Goal: Information Seeking & Learning: Check status

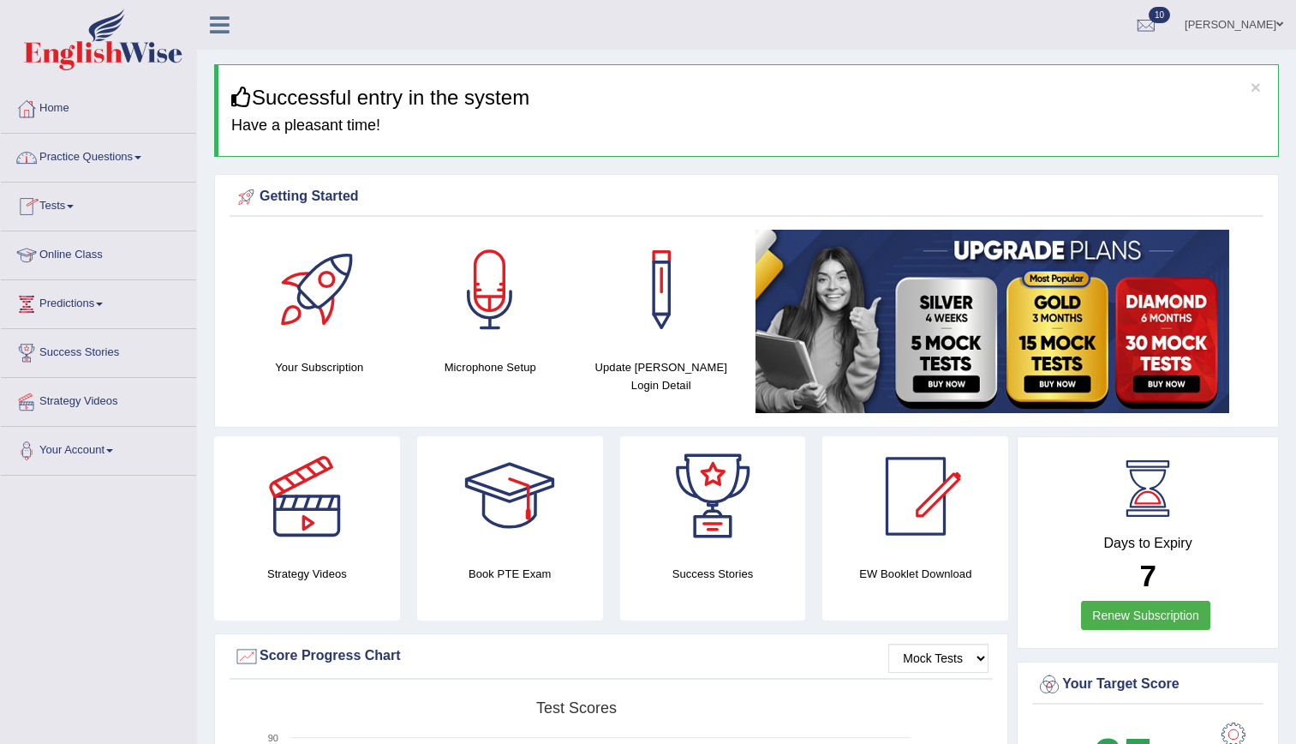
click at [61, 206] on link "Tests" at bounding box center [98, 204] width 195 height 43
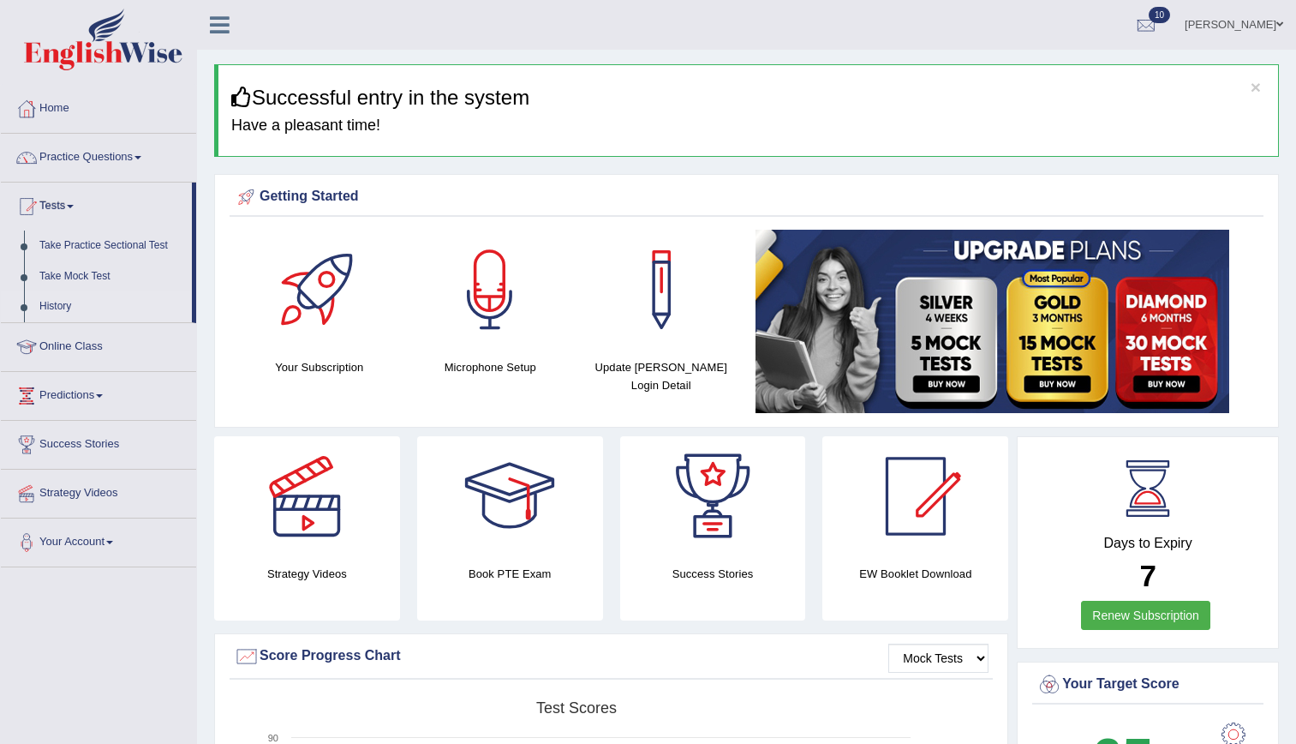
click at [54, 303] on link "History" at bounding box center [112, 306] width 160 height 31
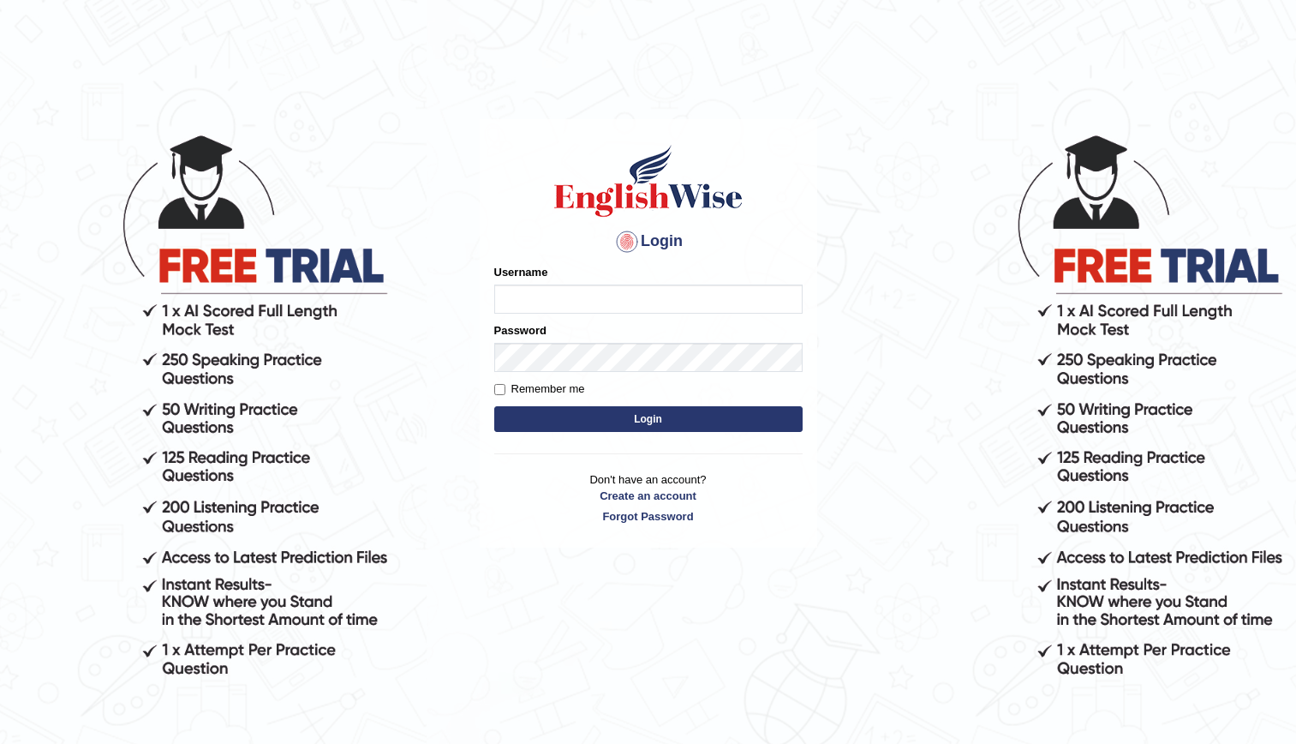
type input "kenia999"
click at [617, 414] on button "Login" at bounding box center [648, 419] width 308 height 26
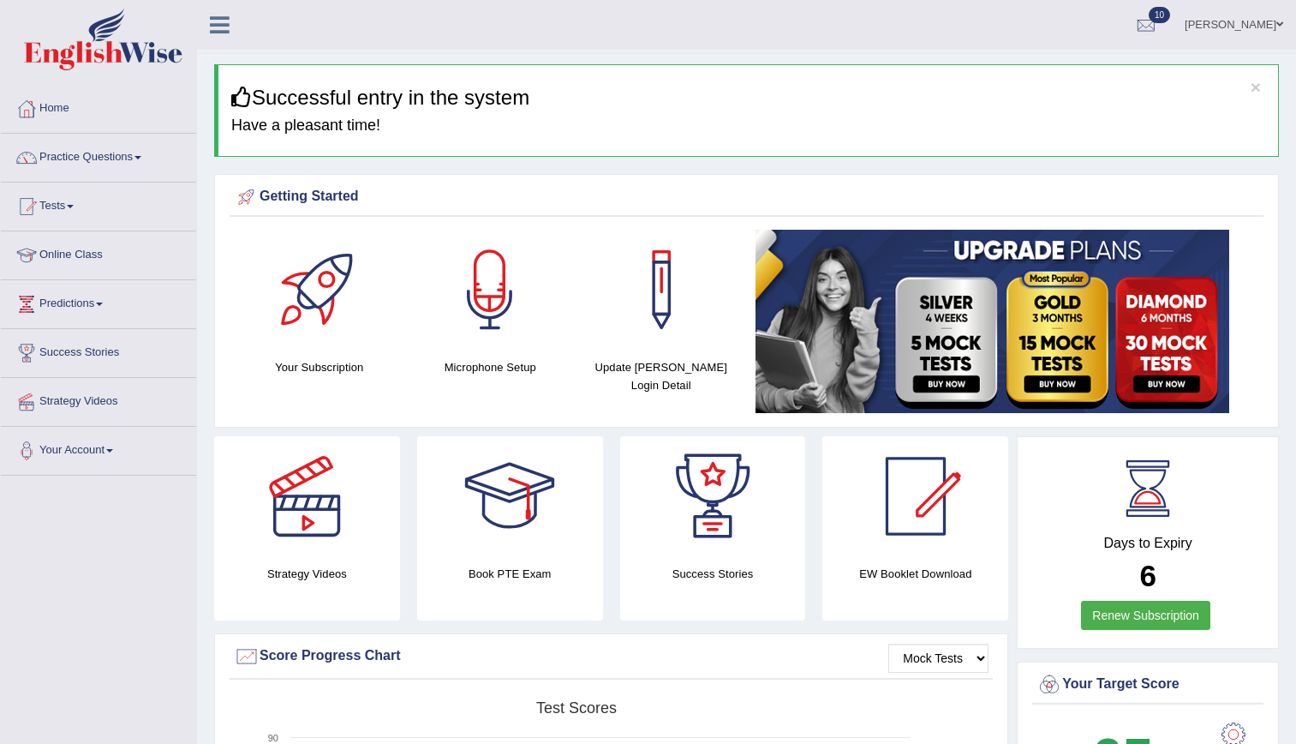
click at [56, 209] on link "Tests" at bounding box center [98, 204] width 195 height 43
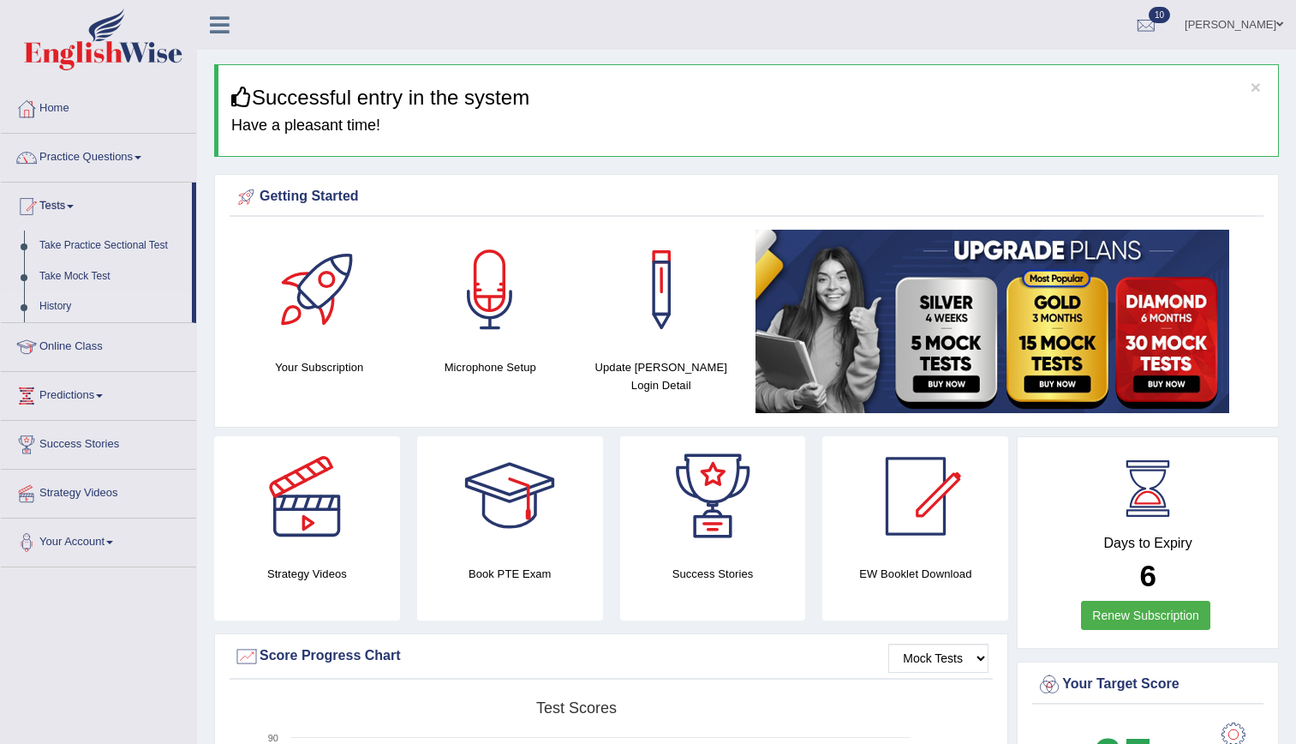
click at [62, 301] on link "History" at bounding box center [112, 306] width 160 height 31
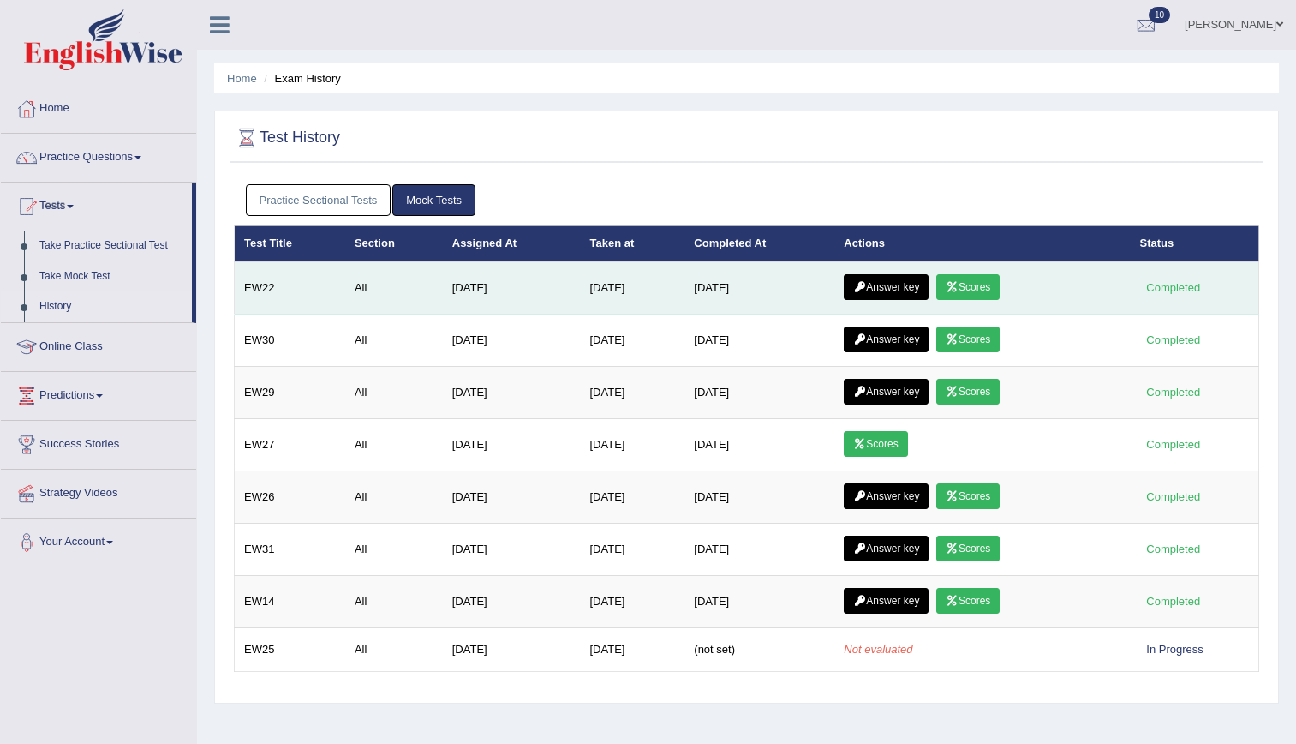
click at [973, 294] on link "Scores" at bounding box center [968, 287] width 63 height 26
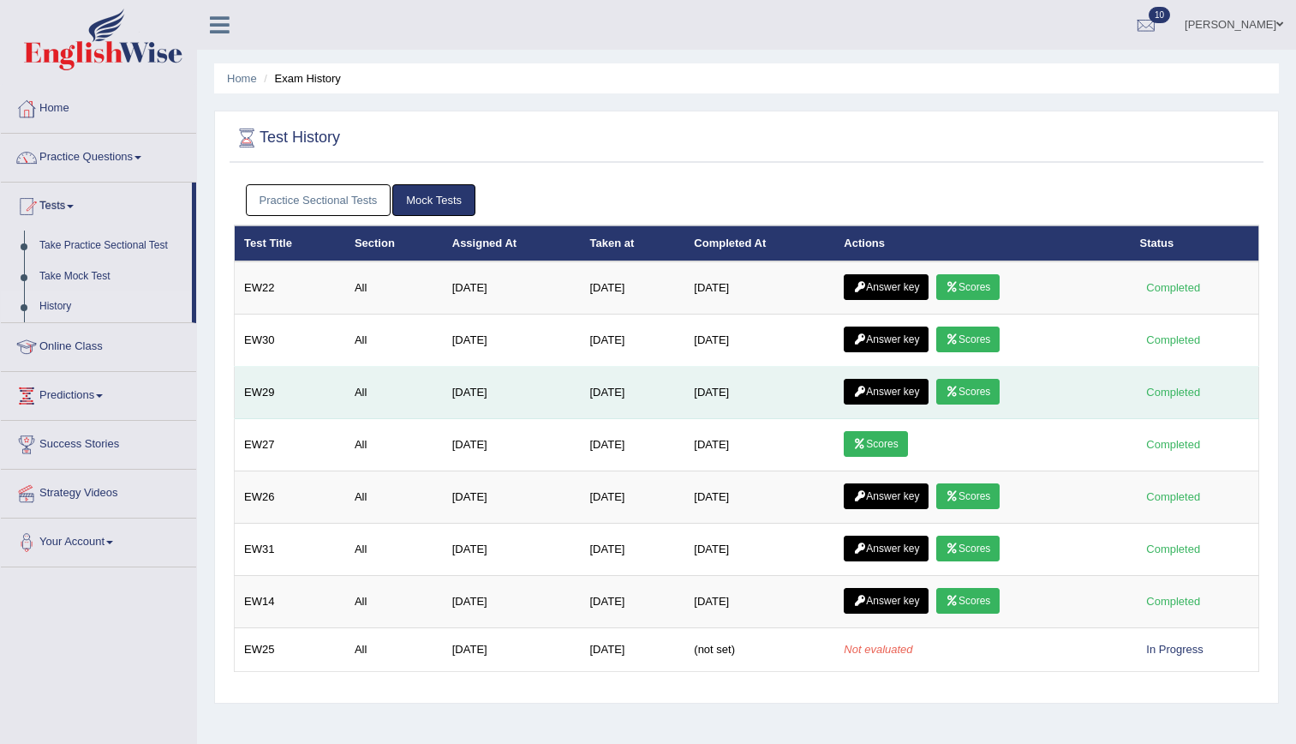
click at [879, 402] on link "Answer key" at bounding box center [886, 392] width 85 height 26
click at [978, 385] on link "Scores" at bounding box center [968, 392] width 63 height 26
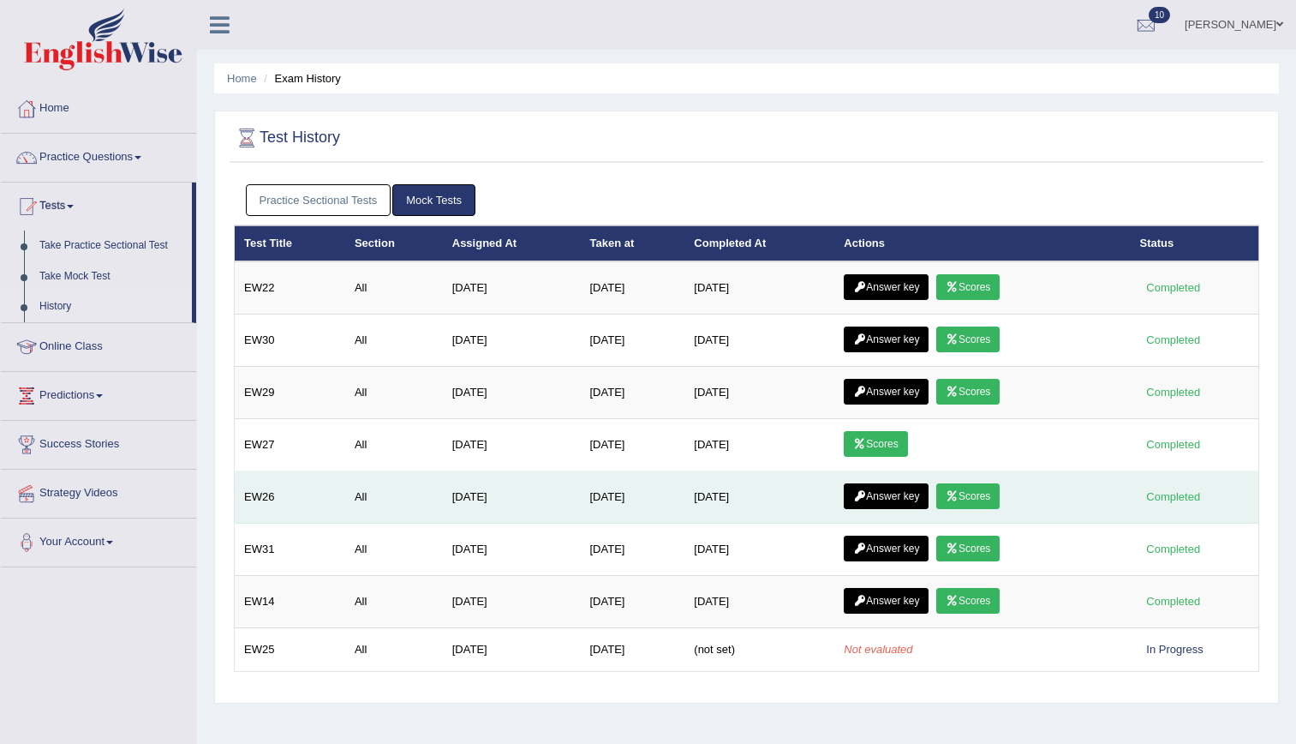
click at [973, 494] on link "Scores" at bounding box center [968, 496] width 63 height 26
click at [908, 491] on link "Answer key" at bounding box center [886, 496] width 85 height 26
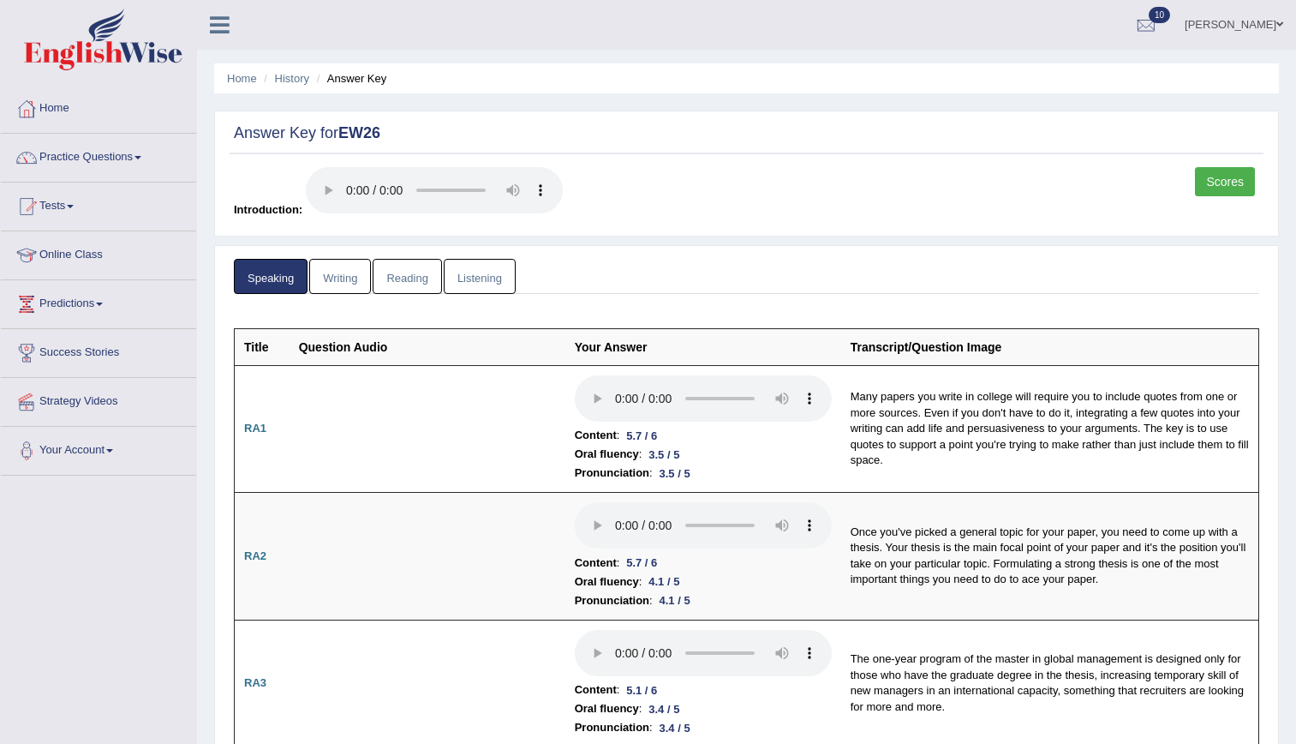
click at [479, 288] on link "Listening" at bounding box center [480, 276] width 72 height 35
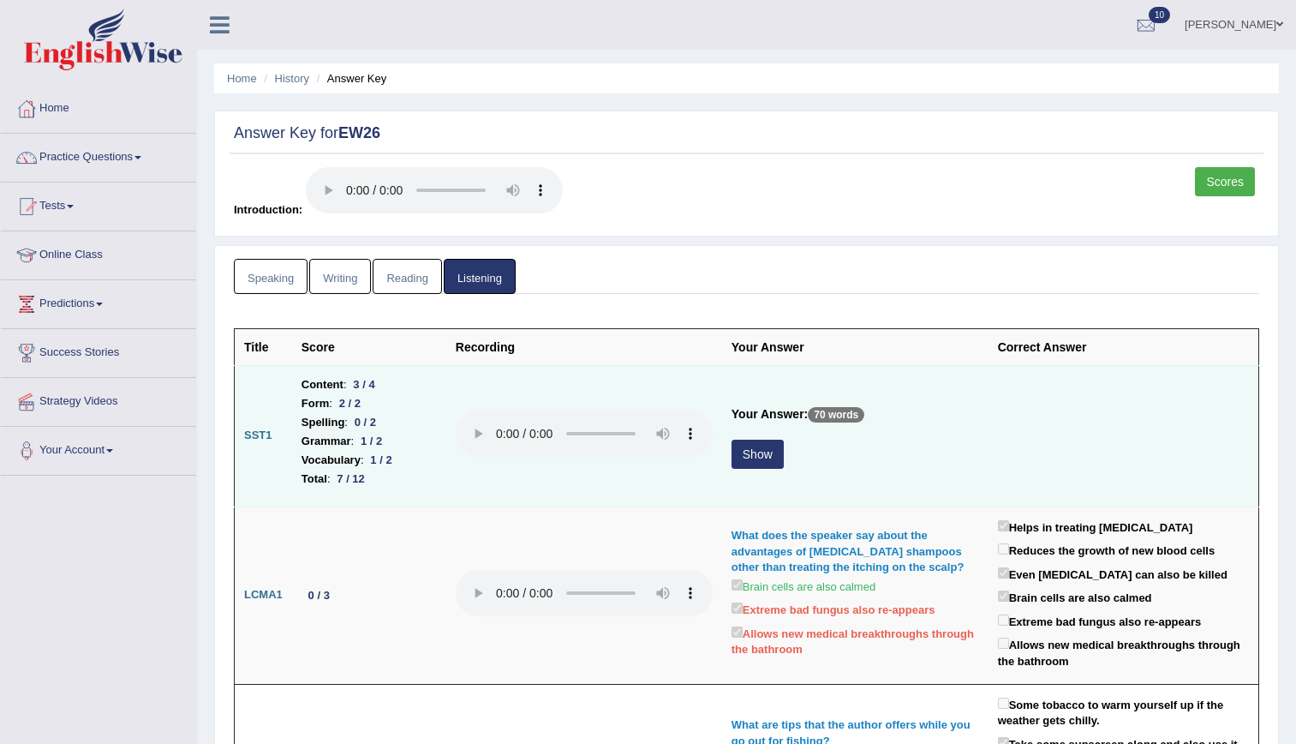
click at [752, 455] on button "Show" at bounding box center [758, 454] width 52 height 29
